Goal: Transaction & Acquisition: Purchase product/service

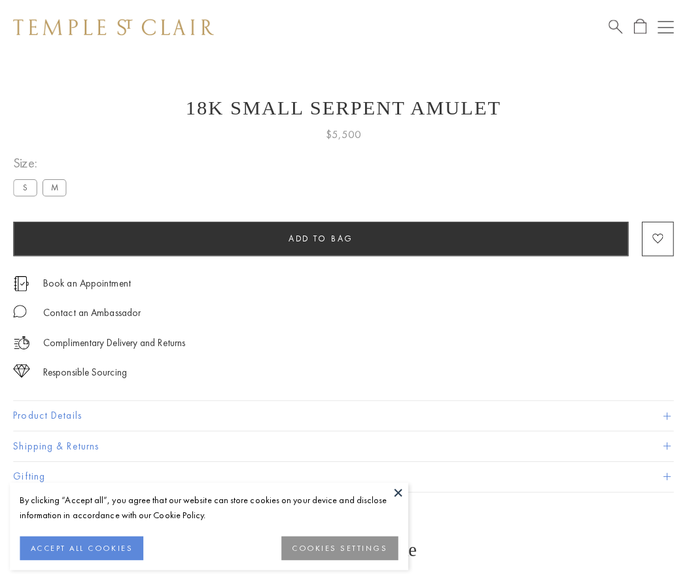
scroll to position [21, 0]
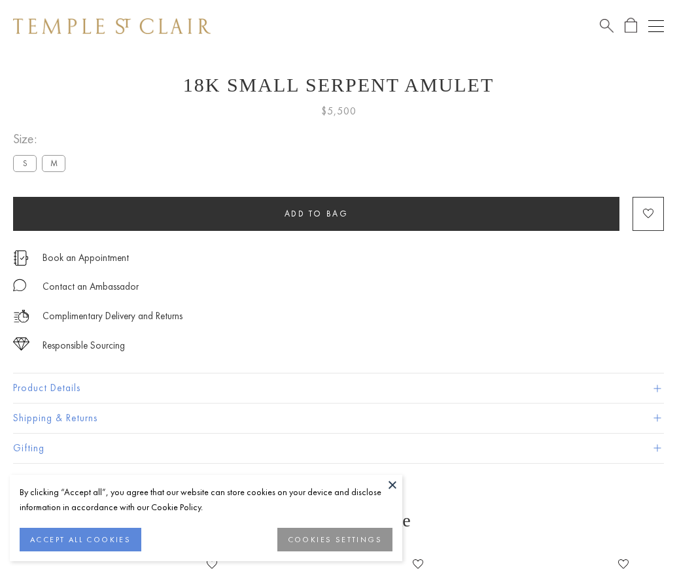
click at [316, 213] on span "Add to bag" at bounding box center [316, 213] width 64 height 11
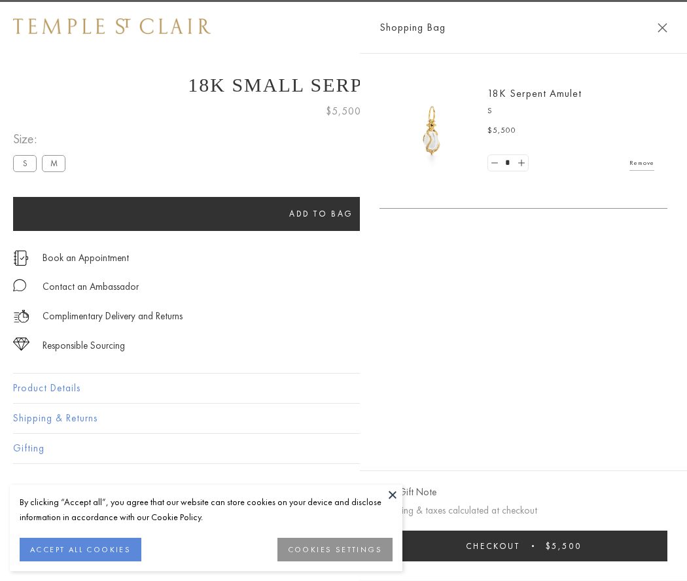
click at [526, 545] on button "Checkout $5,500" at bounding box center [523, 545] width 288 height 31
